Goal: Task Accomplishment & Management: Use online tool/utility

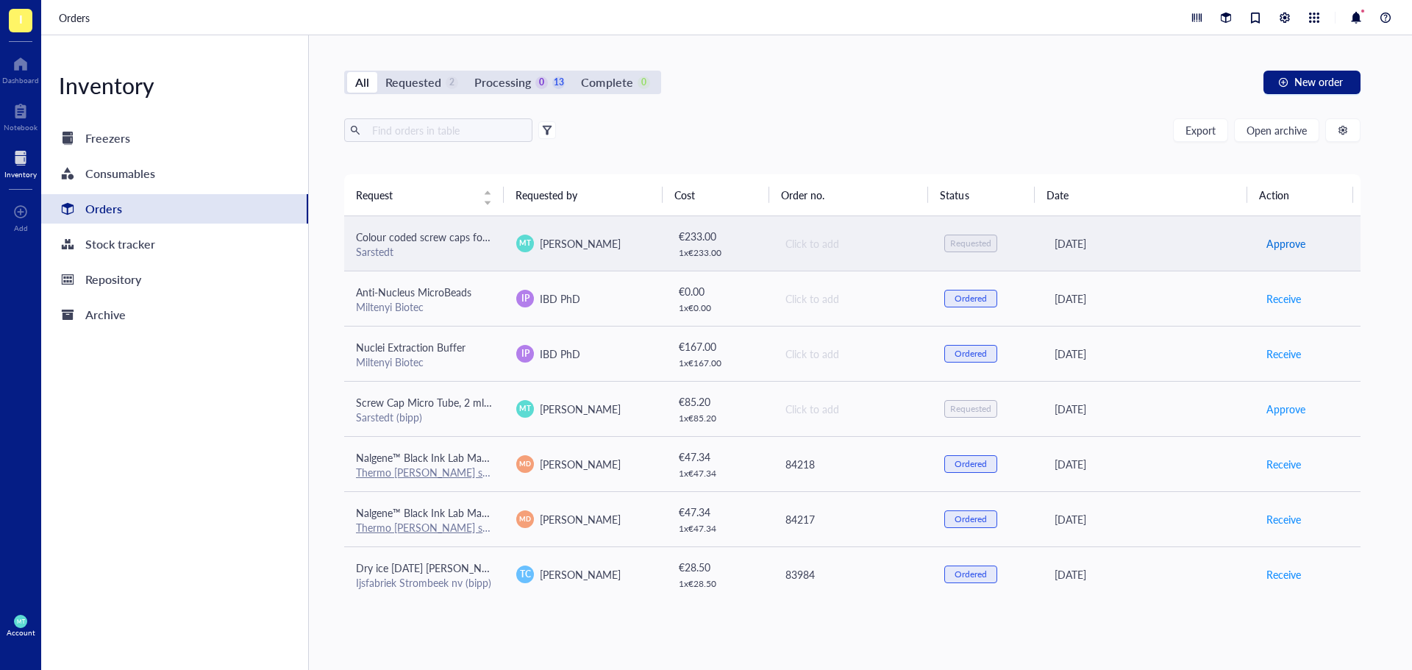
click at [1272, 237] on span "Approve" at bounding box center [1285, 243] width 39 height 16
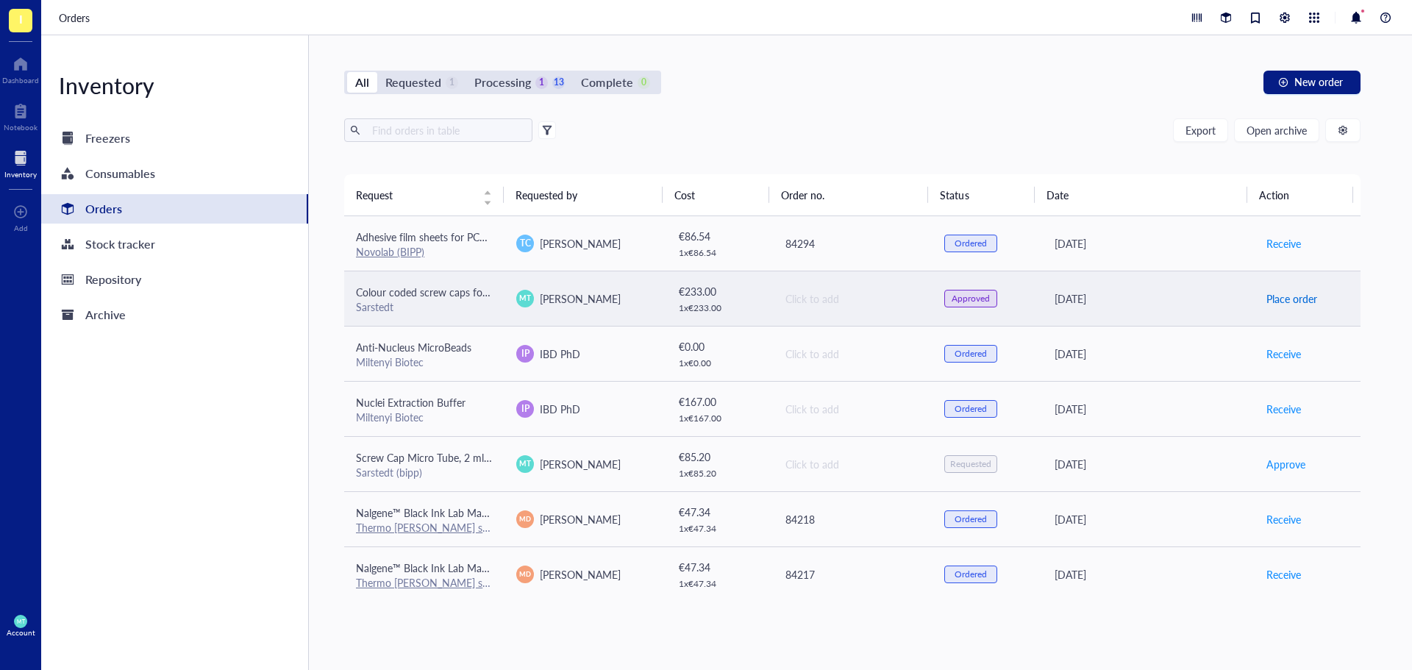
click at [1277, 300] on span "Place order" at bounding box center [1291, 299] width 51 height 16
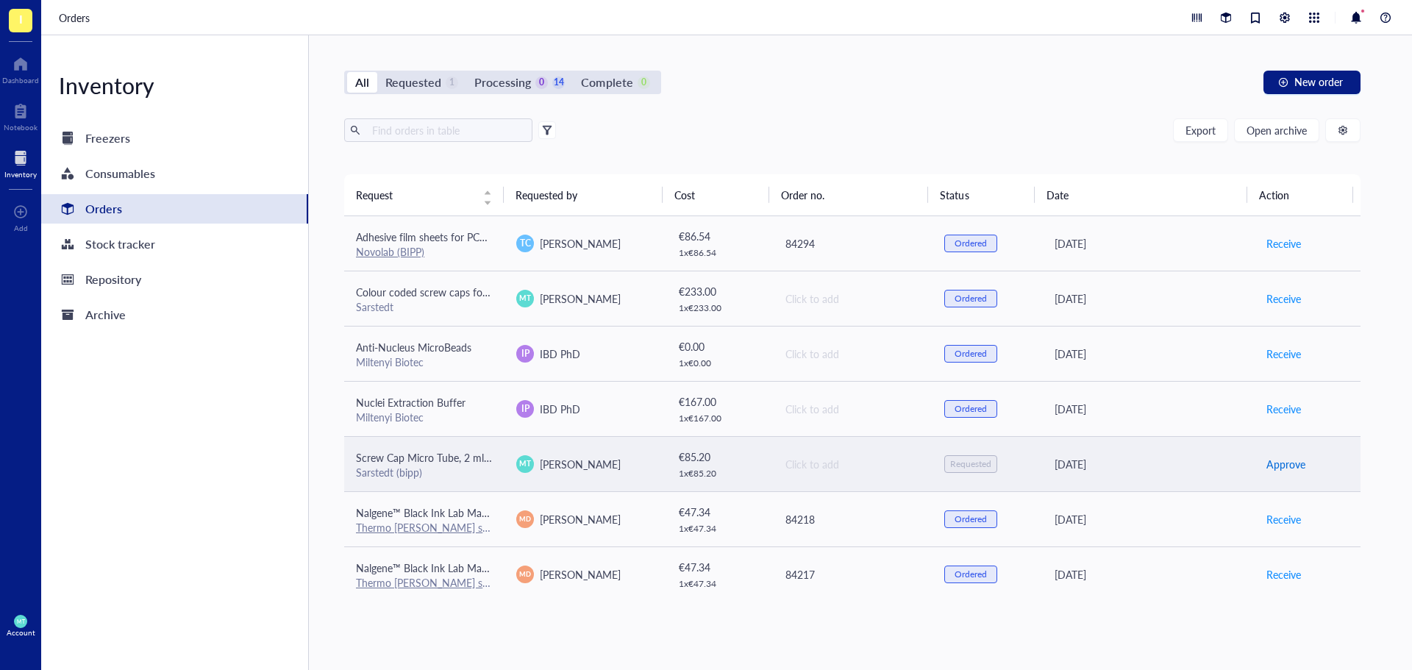
click at [1266, 461] on span "Approve" at bounding box center [1285, 464] width 39 height 16
click at [1266, 461] on span "Place order" at bounding box center [1291, 464] width 51 height 16
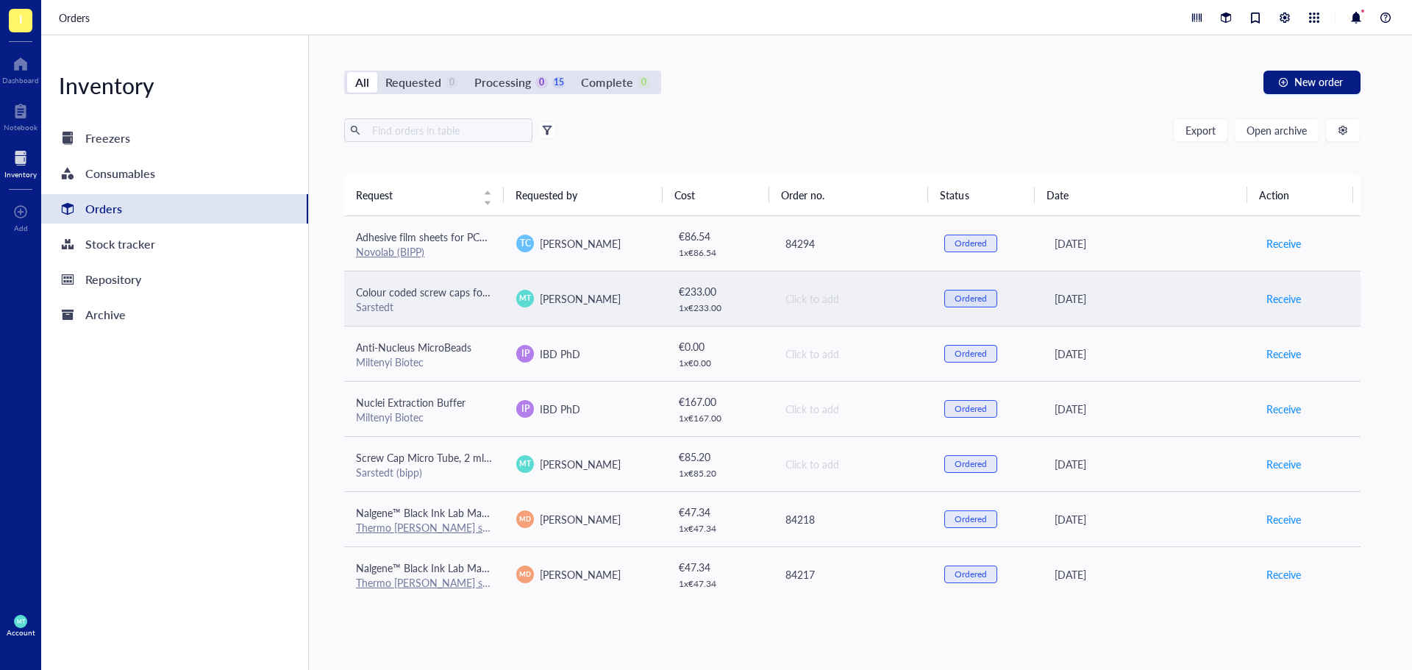
click at [802, 292] on div "Click to add" at bounding box center [852, 299] width 135 height 16
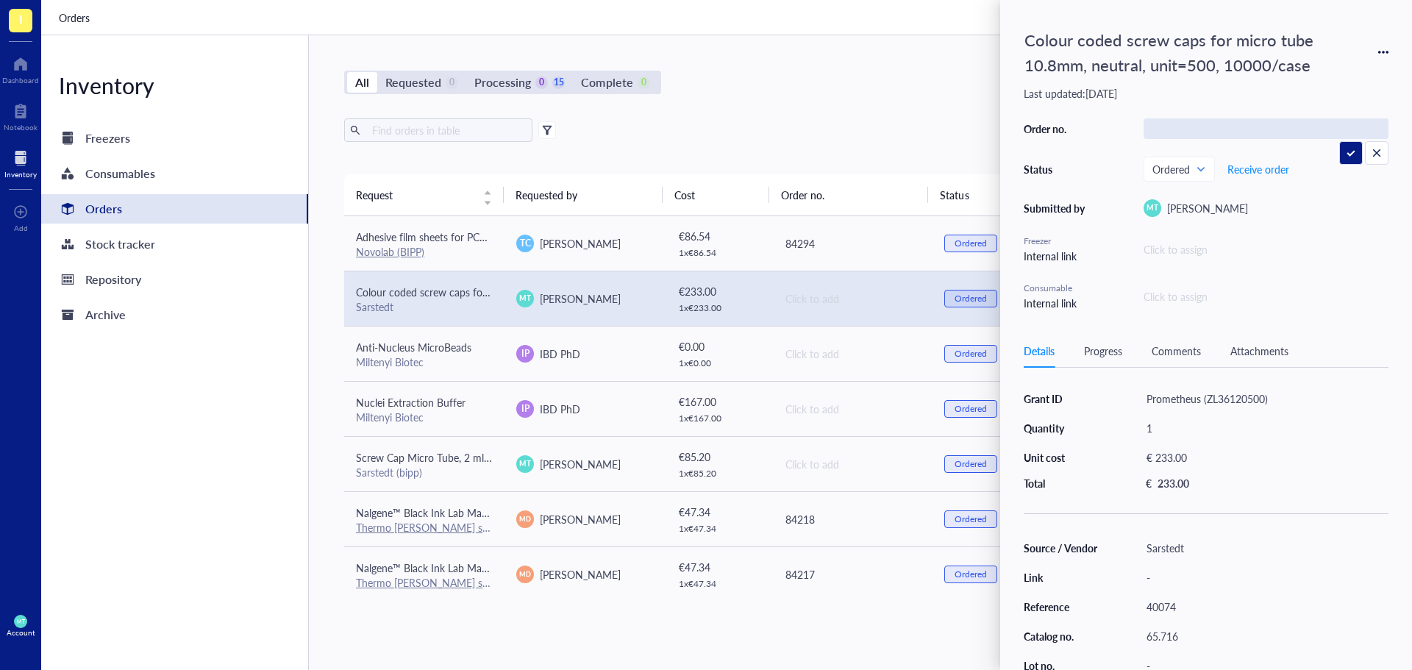
type input "84291"
click at [906, 96] on div "All Requested 0 Processing 0 15 Complete 0 New order Export Open archive Reques…" at bounding box center [852, 352] width 1087 height 635
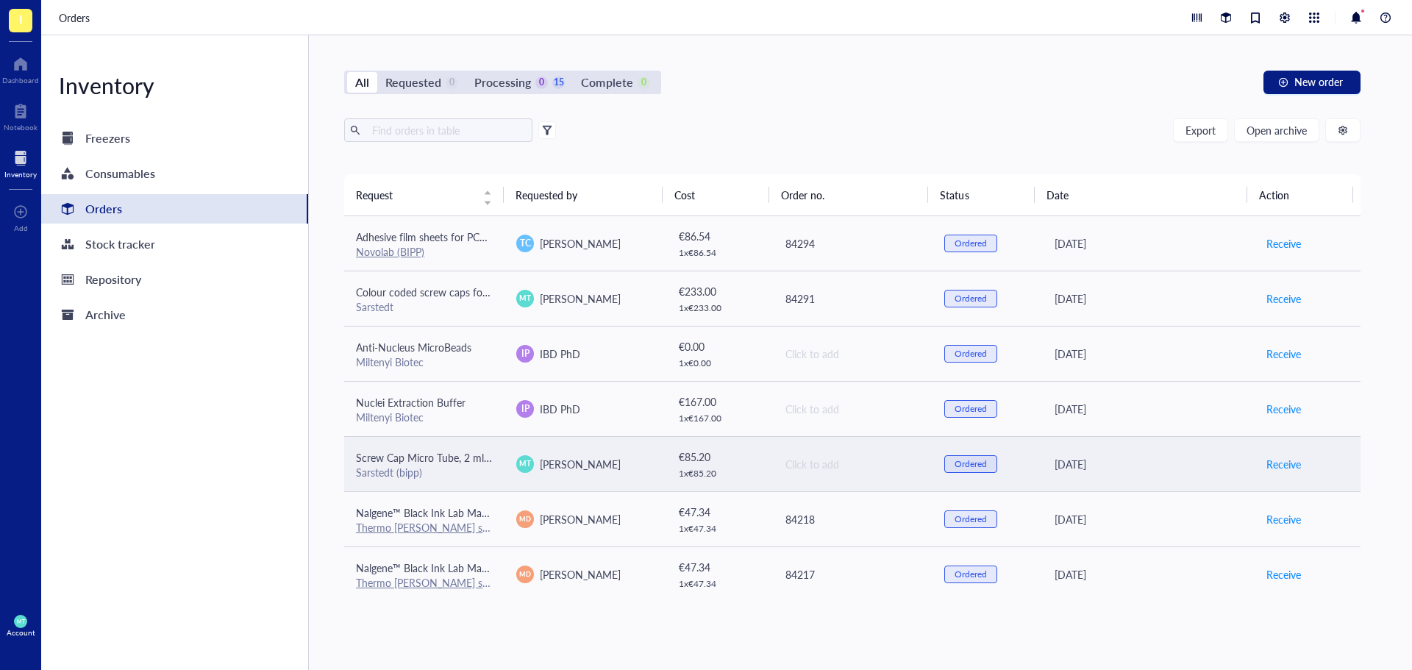
click at [802, 468] on div "Click to add" at bounding box center [852, 464] width 135 height 16
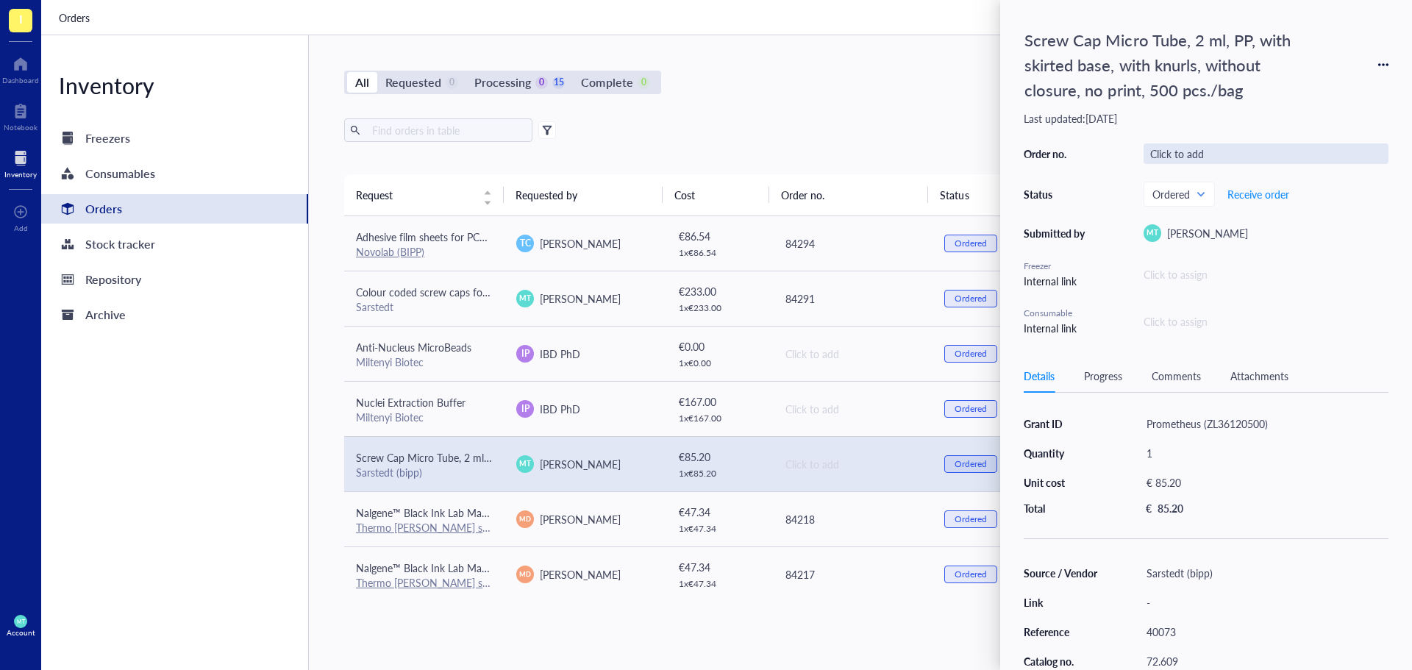
click at [1177, 157] on div "Click to add" at bounding box center [1266, 153] width 245 height 21
type input "84280"
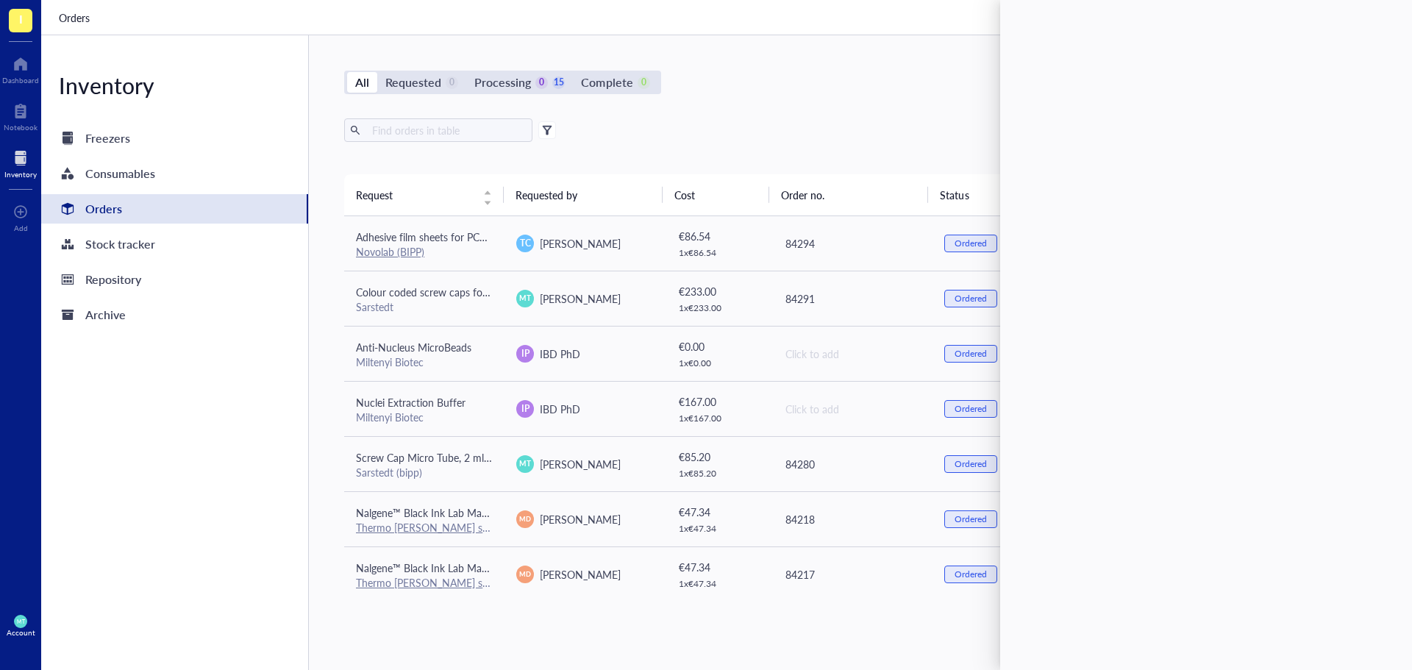
click at [807, 103] on div "All Requested 0 Processing 0 15 Complete 0 New order Export Open archive Reques…" at bounding box center [852, 352] width 1087 height 635
